Goal: Navigation & Orientation: Find specific page/section

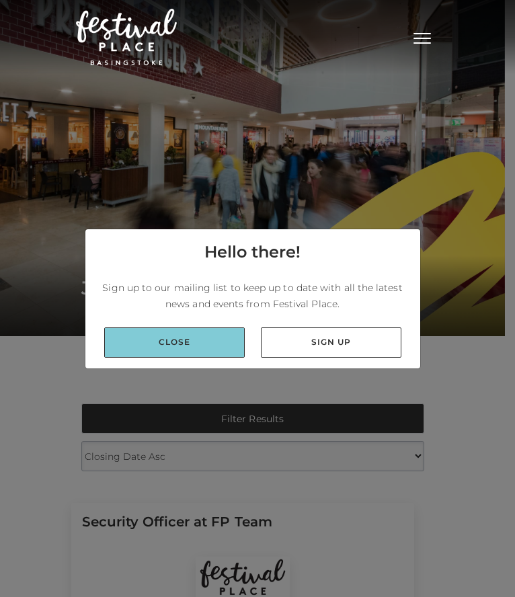
click at [231, 350] on link "Close" at bounding box center [174, 343] width 141 height 30
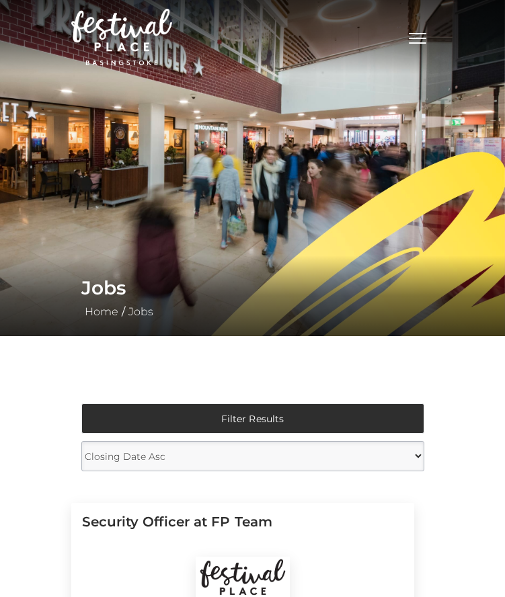
click at [432, 42] on button "Toggle navigation" at bounding box center [418, 37] width 34 height 20
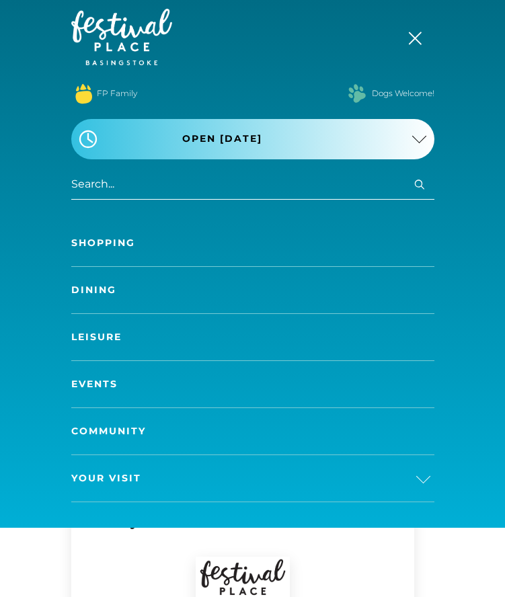
click at [122, 225] on link "Shopping" at bounding box center [252, 243] width 363 height 46
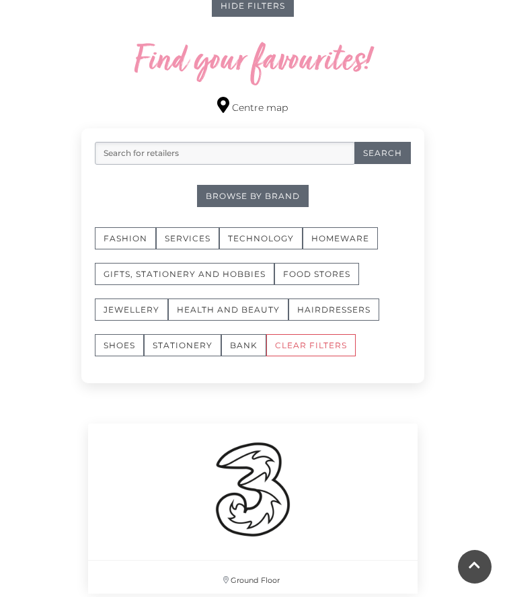
scroll to position [799, 0]
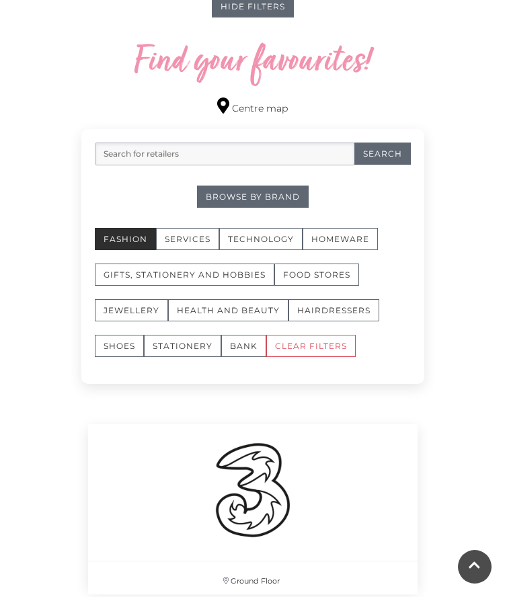
click at [133, 236] on button "Fashion" at bounding box center [125, 239] width 61 height 22
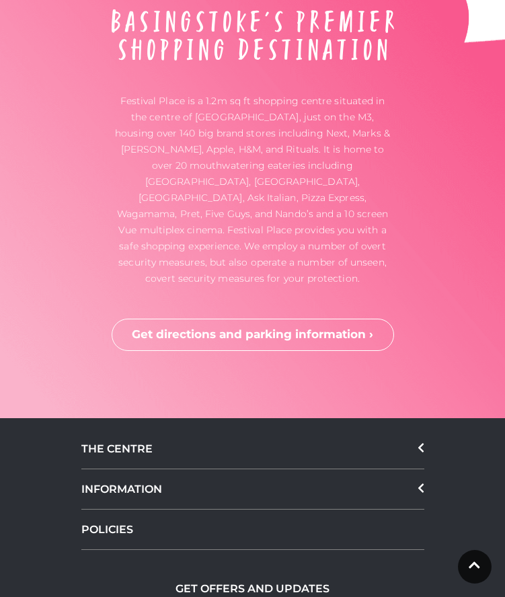
scroll to position [4710, 0]
